Goal: Information Seeking & Learning: Learn about a topic

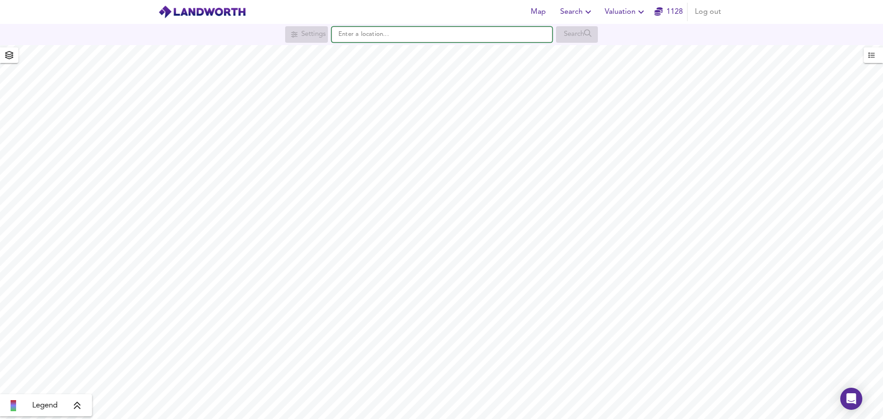
click at [354, 35] on input "text" at bounding box center [441, 35] width 221 height 16
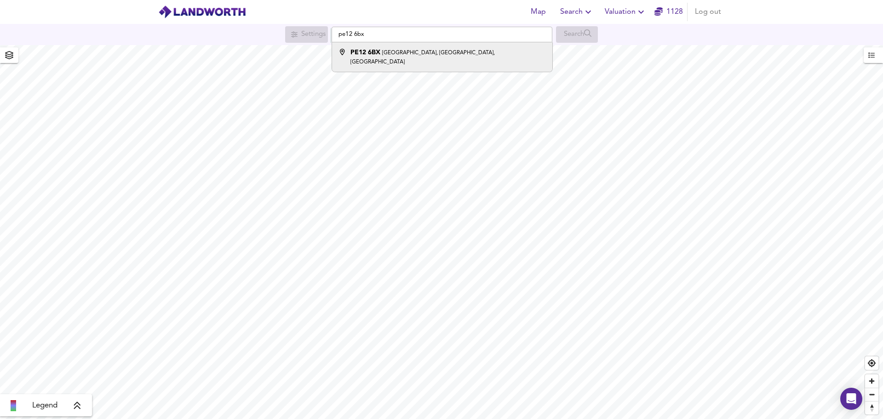
click at [415, 57] on li "[STREET_ADDRESS]" at bounding box center [442, 56] width 220 height 29
type input "[STREET_ADDRESS]"
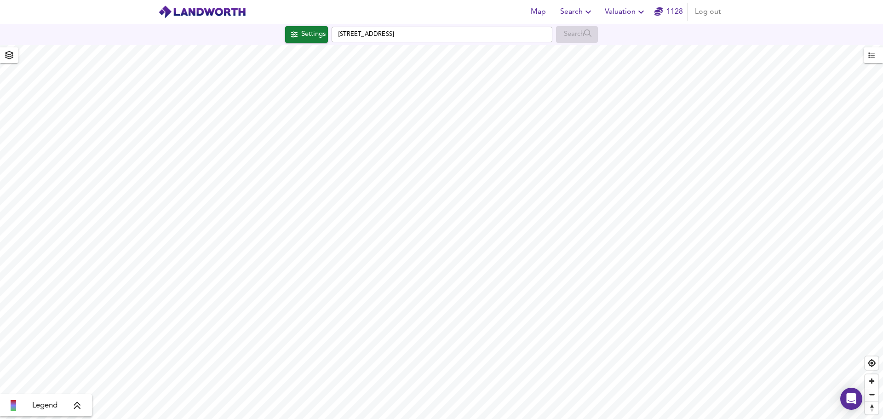
checkbox input "false"
checkbox input "true"
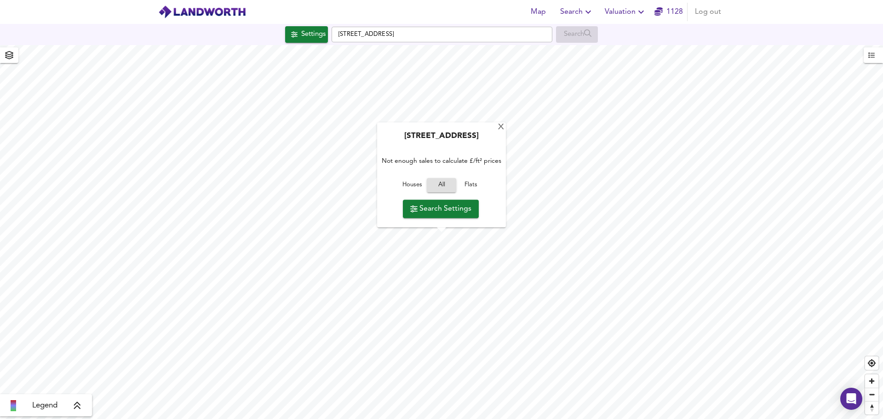
click at [412, 182] on span "Houses" at bounding box center [411, 185] width 25 height 11
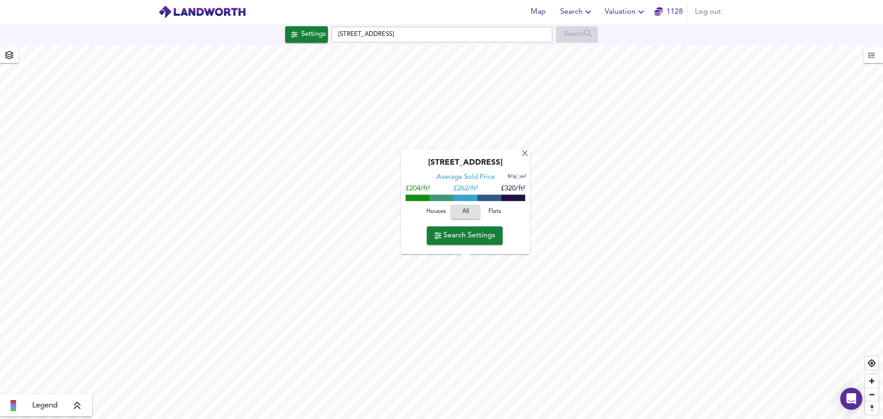
click at [496, 215] on span "Flats" at bounding box center [494, 212] width 25 height 11
click at [437, 214] on span "Houses" at bounding box center [435, 212] width 25 height 11
click at [459, 211] on span "All" at bounding box center [465, 212] width 25 height 11
click at [433, 211] on span "Houses" at bounding box center [435, 212] width 25 height 11
drag, startPoint x: 409, startPoint y: 191, endPoint x: 420, endPoint y: 191, distance: 11.5
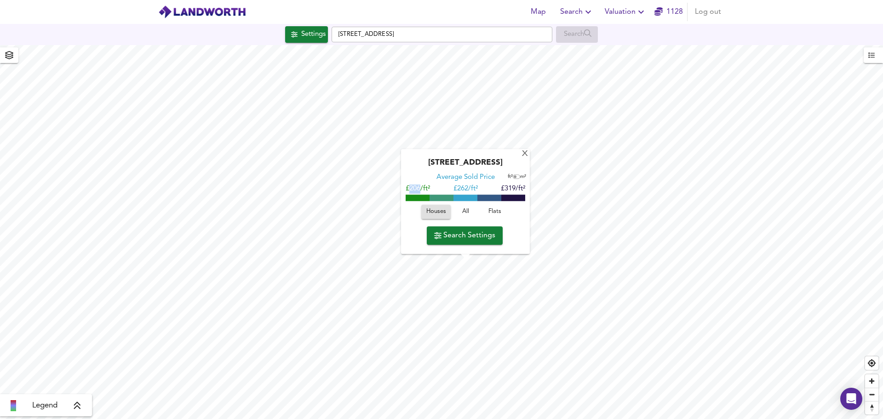
click at [420, 191] on span "£206/ft²" at bounding box center [417, 189] width 24 height 7
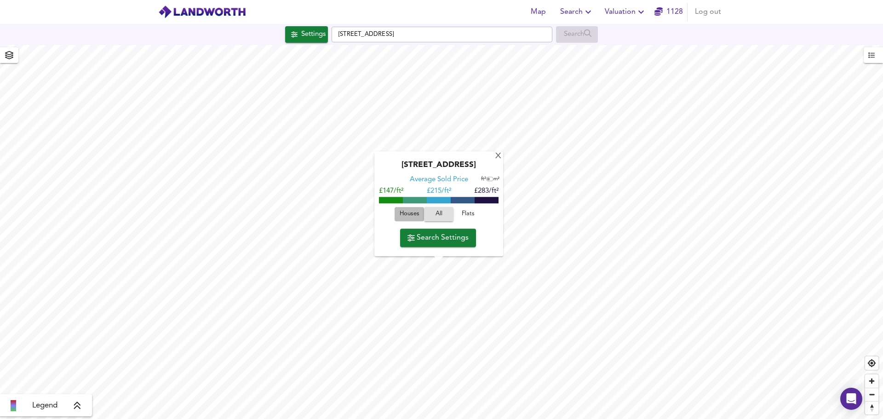
click at [408, 216] on span "Houses" at bounding box center [409, 214] width 25 height 11
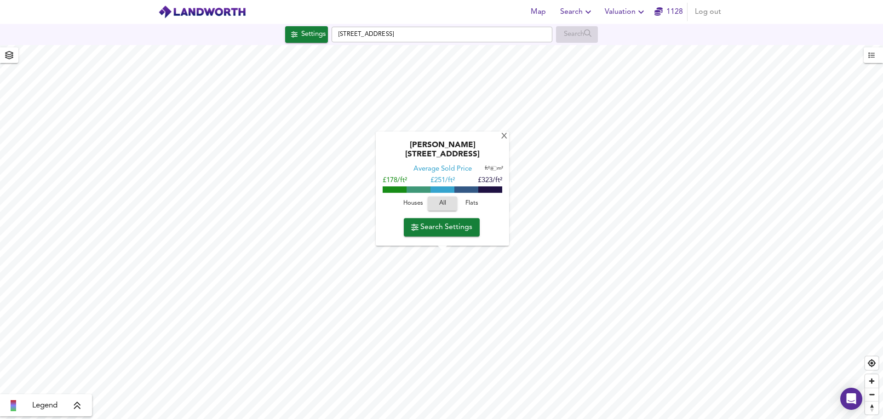
click at [417, 197] on button "Houses" at bounding box center [412, 204] width 29 height 14
drag, startPoint x: 428, startPoint y: 181, endPoint x: 454, endPoint y: 181, distance: 25.3
click at [454, 181] on div "£184/ft² £ 257/ft² £329/ft²" at bounding box center [442, 181] width 120 height 9
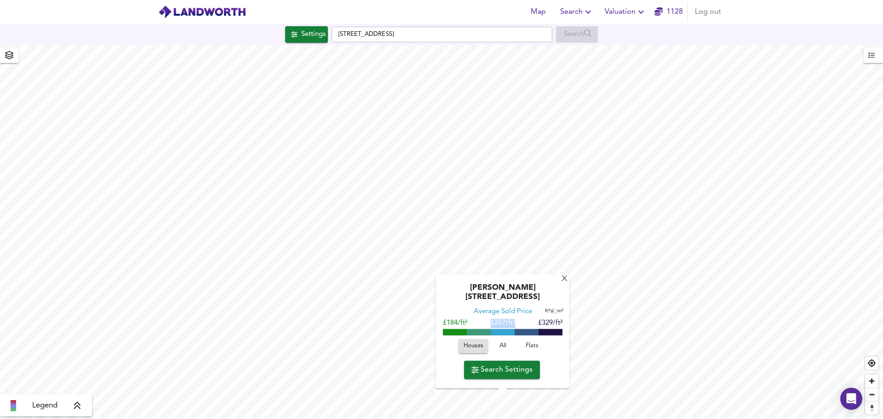
click at [550, 418] on html "Map Search Valuation 1128 Log out Settings [STREET_ADDRESS] Search X [PERSON_NA…" at bounding box center [441, 209] width 883 height 419
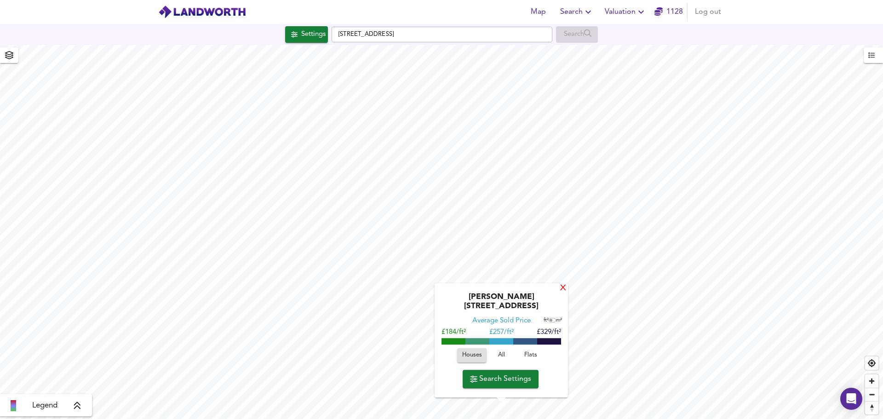
click at [560, 293] on div "X" at bounding box center [563, 288] width 8 height 9
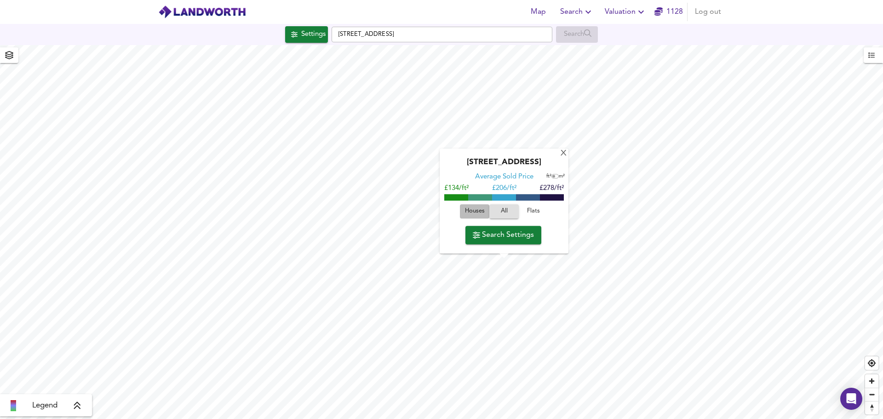
click at [469, 210] on span "Houses" at bounding box center [474, 211] width 25 height 11
click at [560, 155] on div "X" at bounding box center [563, 153] width 8 height 9
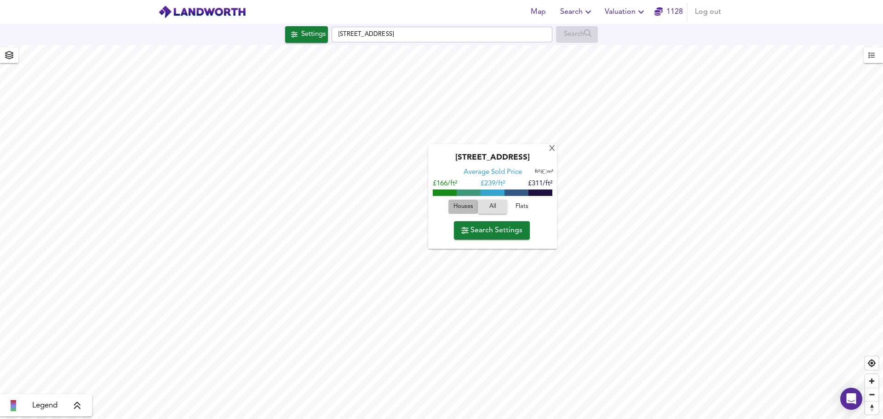
click at [458, 206] on span "Houses" at bounding box center [463, 206] width 25 height 11
click at [550, 149] on div "X" at bounding box center [552, 149] width 8 height 9
